Goal: Book appointment/travel/reservation

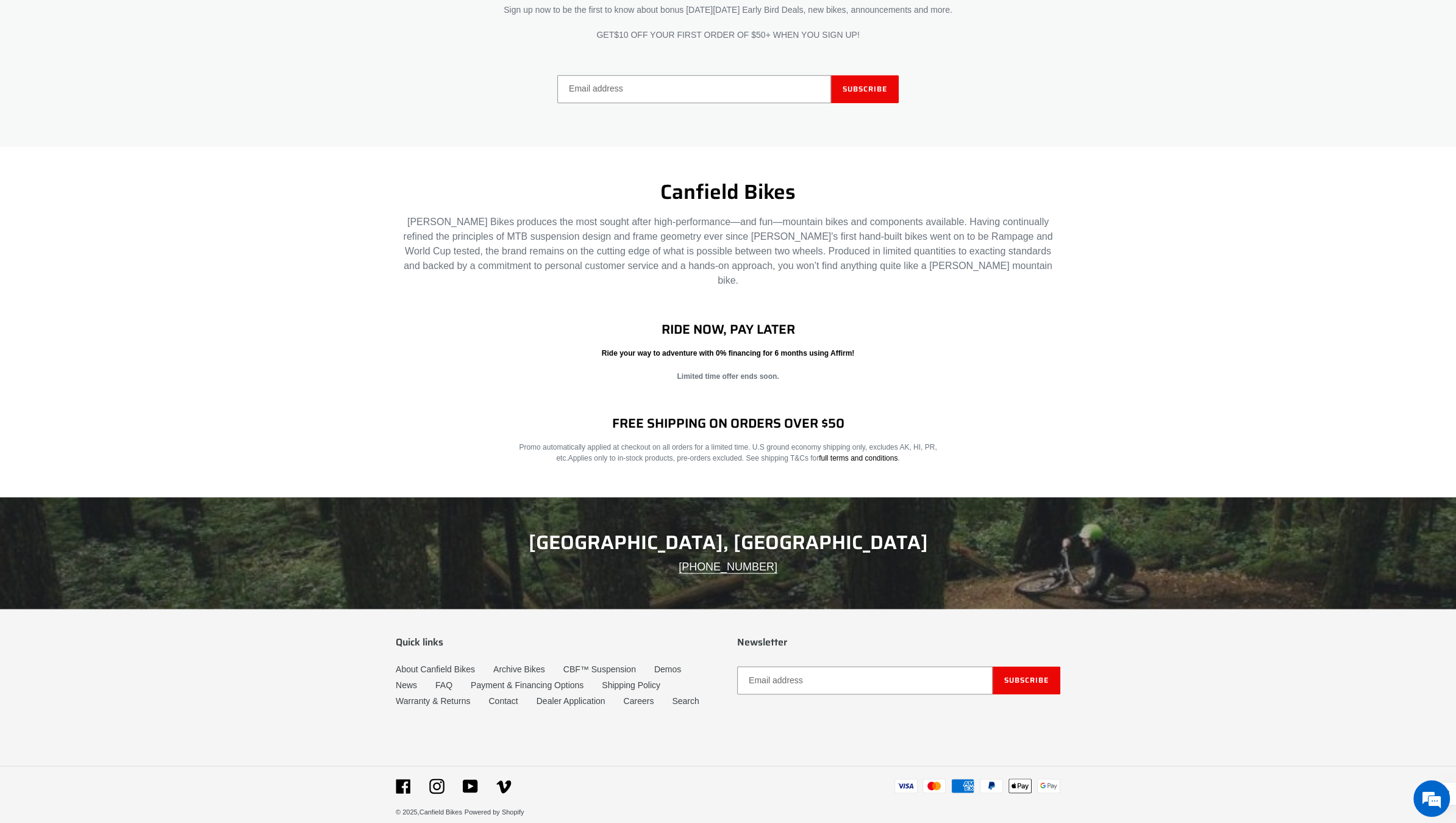
scroll to position [1941, 0]
click at [667, 665] on link "Demos" at bounding box center [667, 670] width 27 height 11
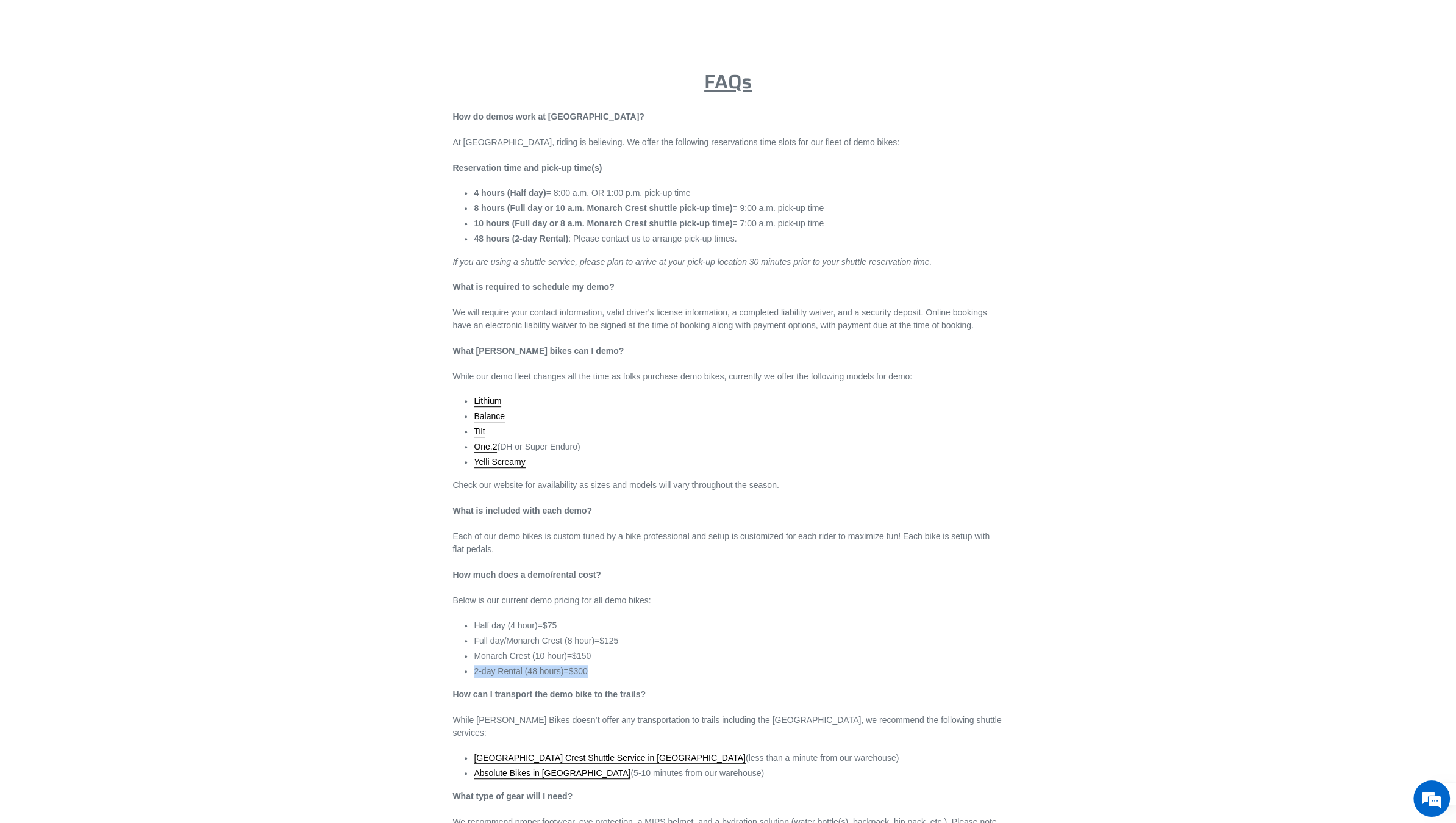
drag, startPoint x: 592, startPoint y: 671, endPoint x: 473, endPoint y: 668, distance: 119.0
click at [473, 668] on div "Reservation time and pick-up time(s) 4 hours (Half day) = 8:00 a.m. OR 1:00 p.m…" at bounding box center [727, 470] width 550 height 618
click at [677, 673] on li "2-day Rental (48 hours)=$300" at bounding box center [739, 671] width 529 height 13
